Goal: Find specific page/section: Find specific page/section

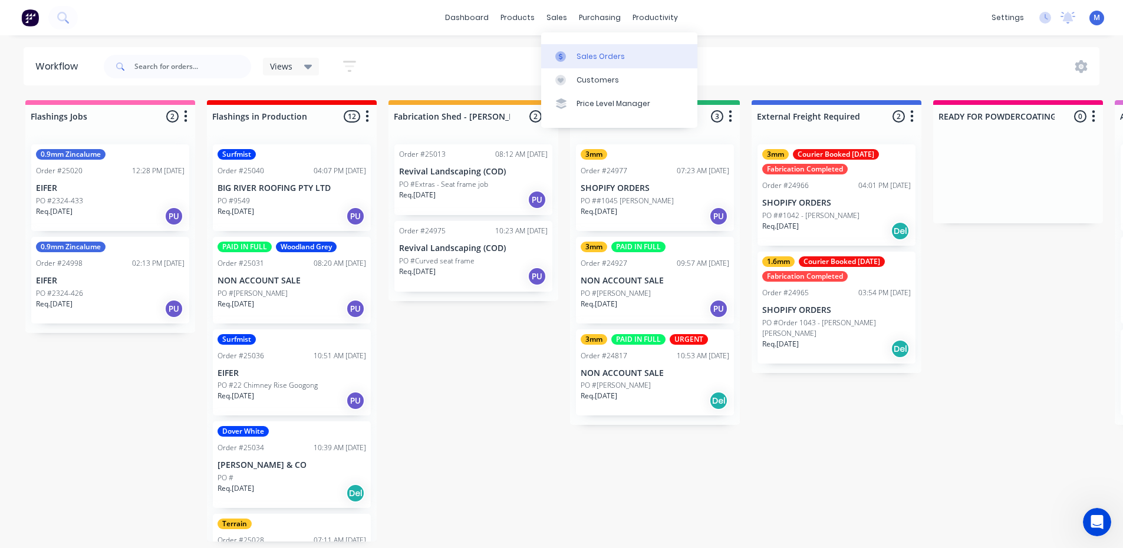
click at [604, 57] on div "Sales Orders" at bounding box center [601, 56] width 48 height 11
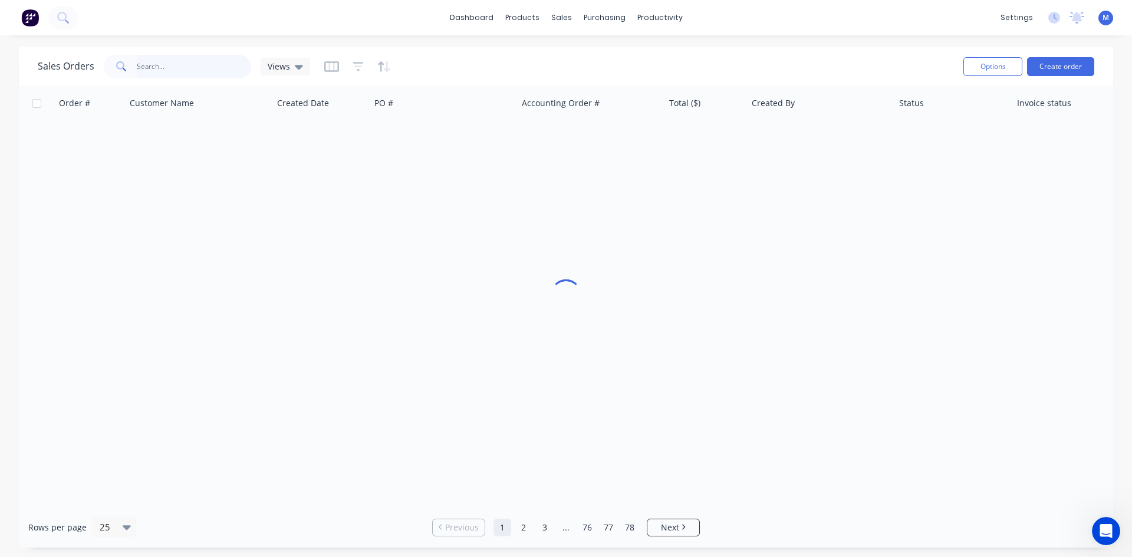
click at [176, 67] on input "text" at bounding box center [194, 67] width 115 height 24
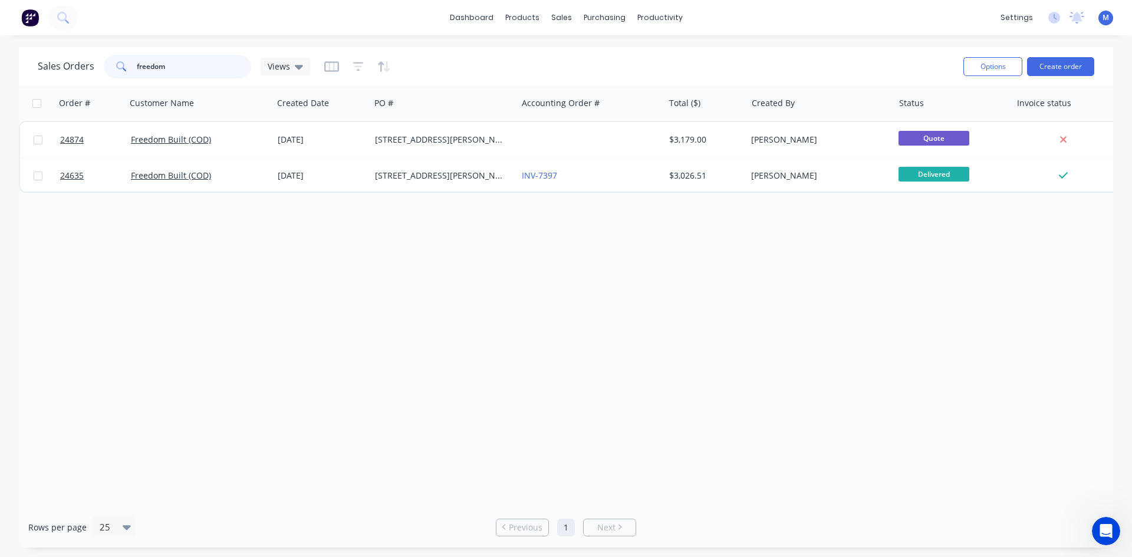
click at [203, 67] on input "freedom" at bounding box center [194, 67] width 115 height 24
type input "f"
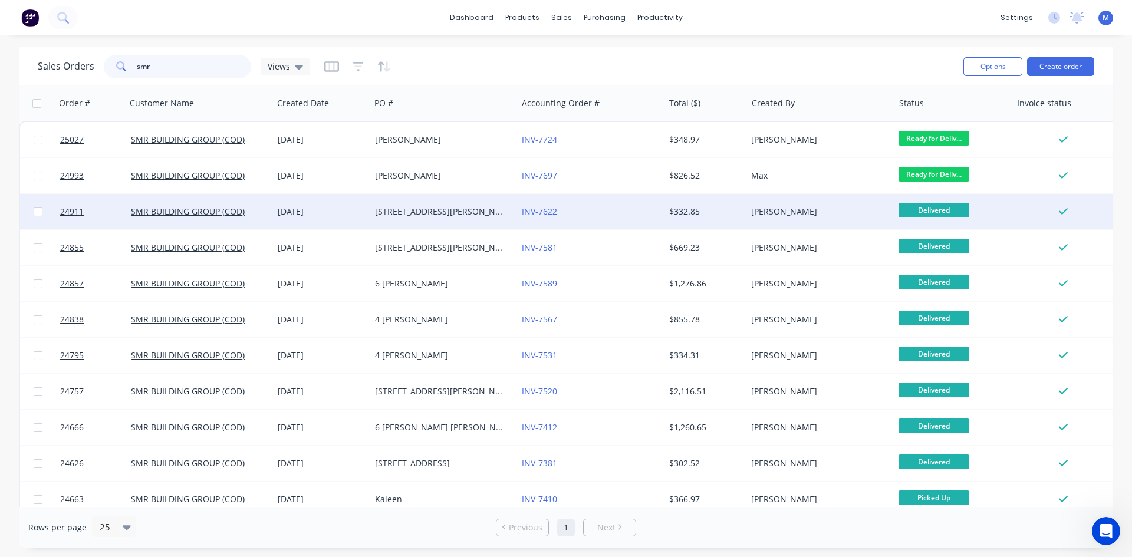
type input "smr"
click at [451, 214] on div "[STREET_ADDRESS][PERSON_NAME]" at bounding box center [440, 212] width 131 height 12
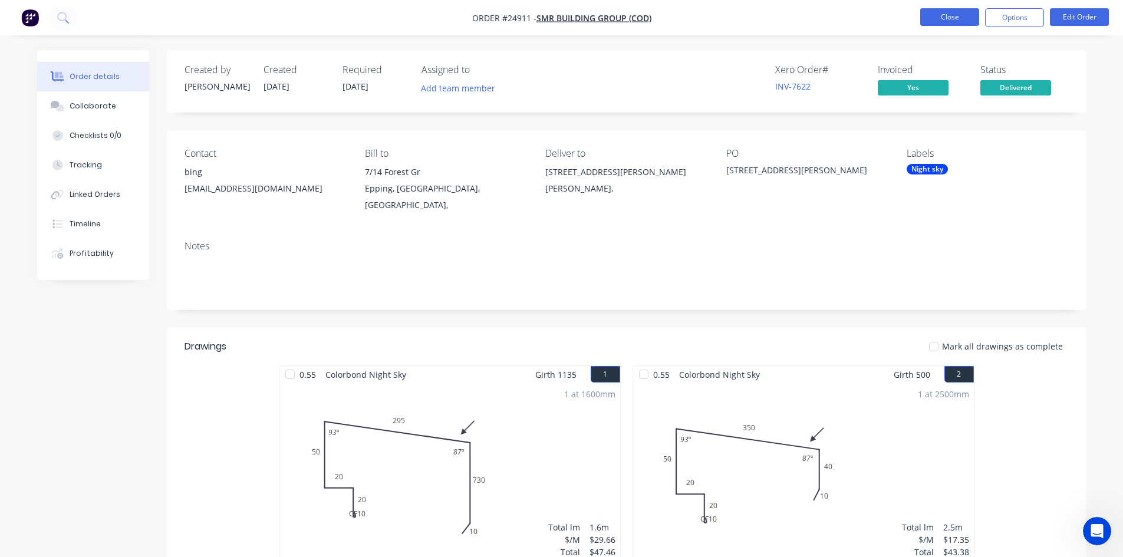
click at [974, 11] on button "Close" at bounding box center [950, 17] width 59 height 18
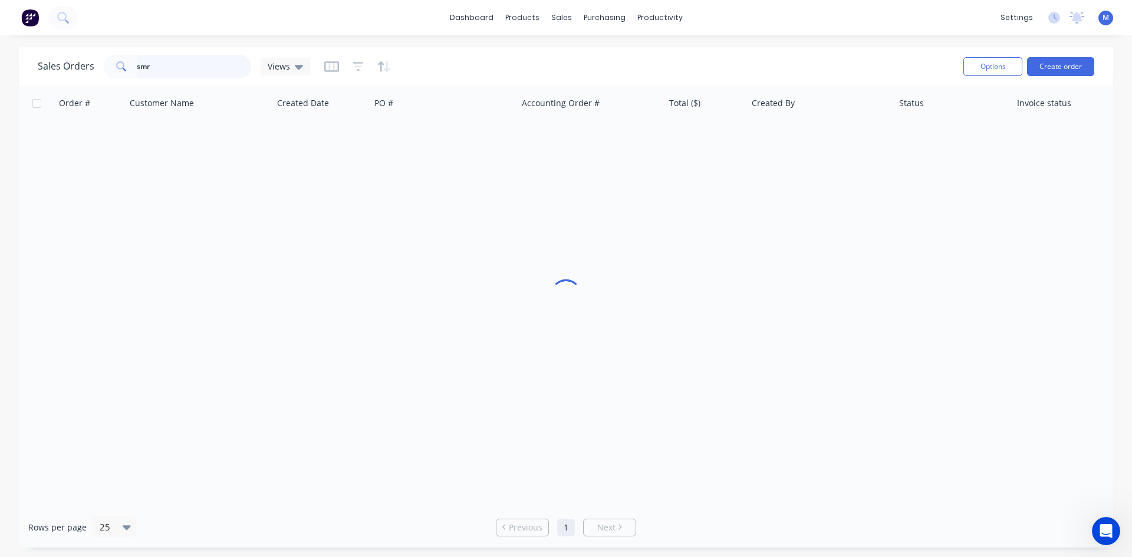
click at [52, 67] on div "Sales Orders smr Views" at bounding box center [174, 67] width 272 height 24
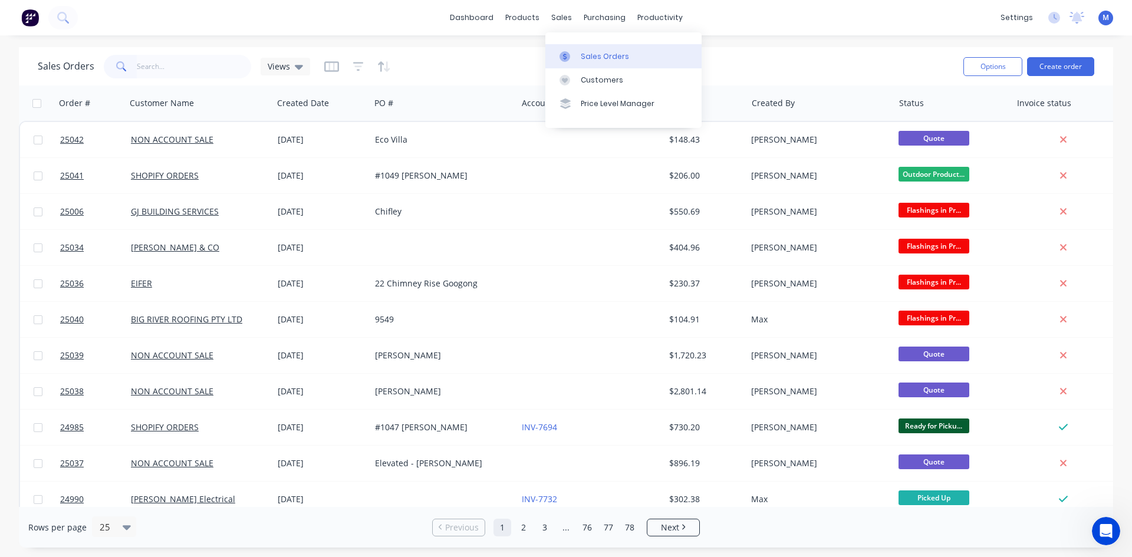
click at [597, 54] on div "Sales Orders" at bounding box center [605, 56] width 48 height 11
click at [202, 61] on input "text" at bounding box center [194, 67] width 115 height 24
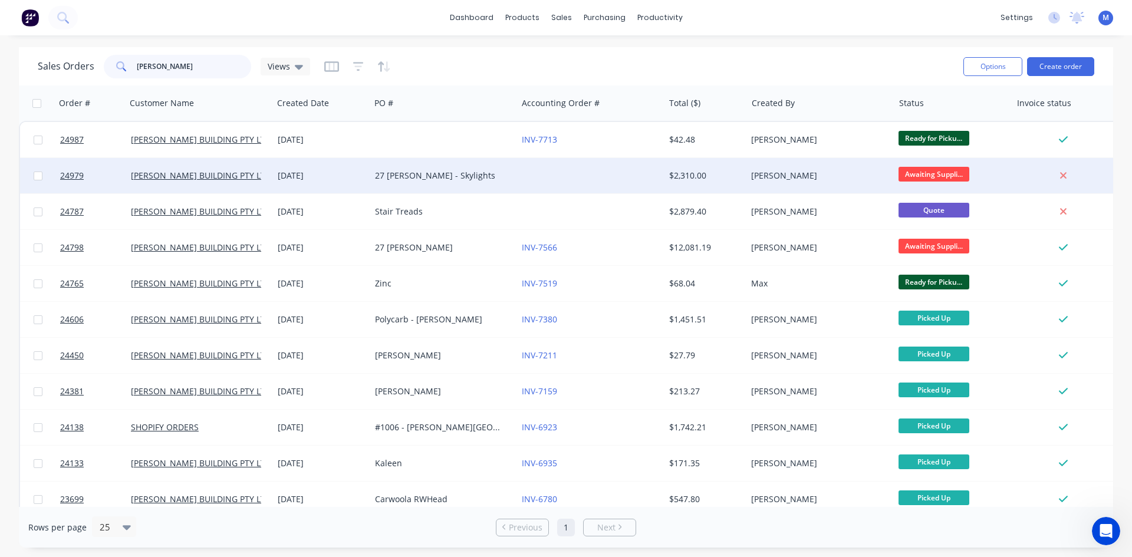
type input "[PERSON_NAME]"
click at [426, 174] on div "27 [PERSON_NAME] - Skylights" at bounding box center [440, 176] width 131 height 12
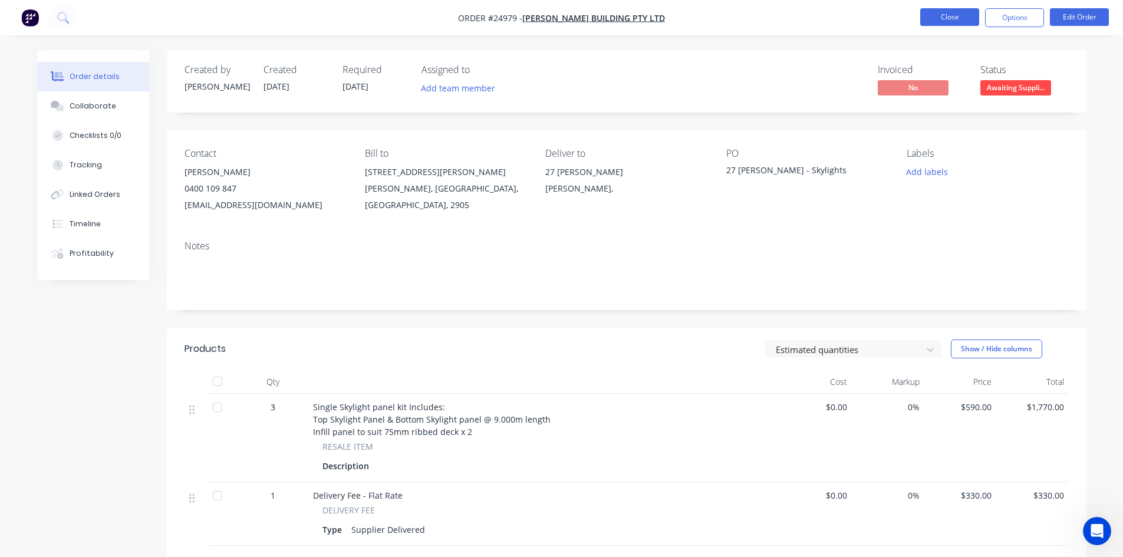
click at [944, 19] on button "Close" at bounding box center [950, 17] width 59 height 18
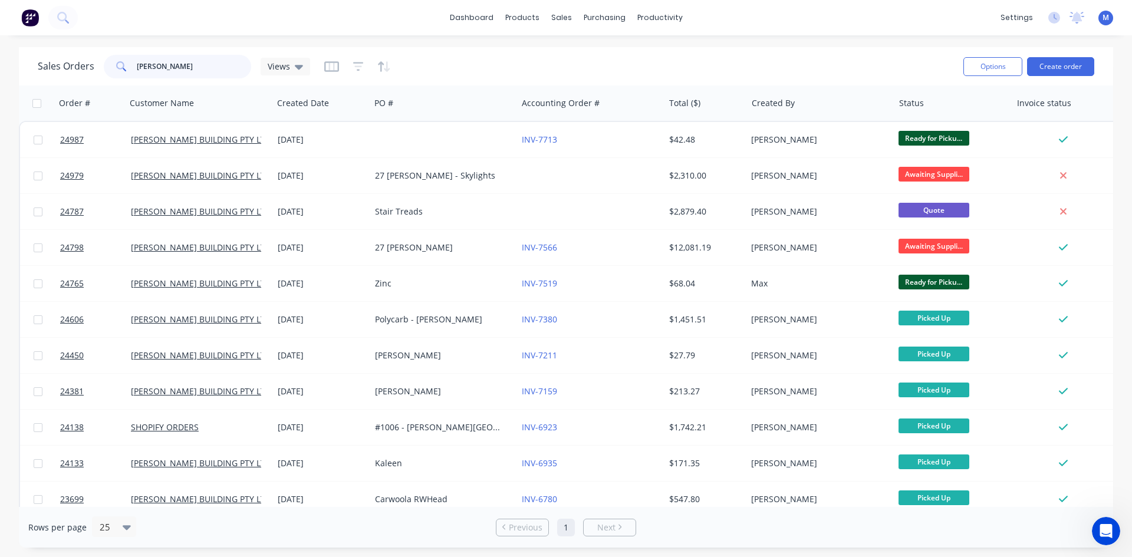
drag, startPoint x: 166, startPoint y: 65, endPoint x: -3, endPoint y: 74, distance: 168.9
click at [0, 74] on html "dashboard products sales purchasing productivity dashboard products Product Cat…" at bounding box center [566, 278] width 1132 height 557
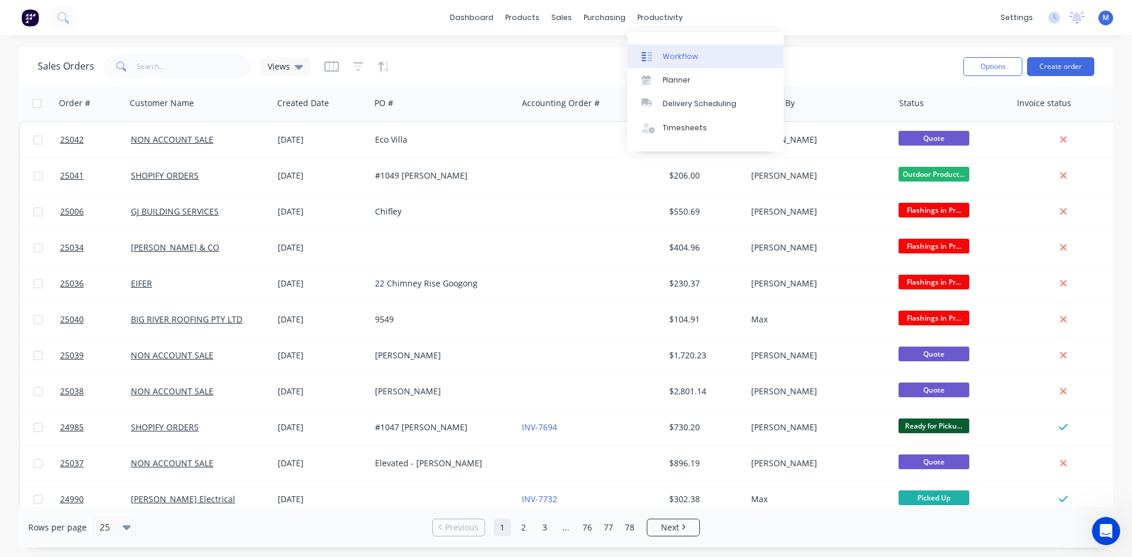
click at [685, 57] on div "Workflow" at bounding box center [680, 56] width 35 height 11
